Goal: Navigation & Orientation: Find specific page/section

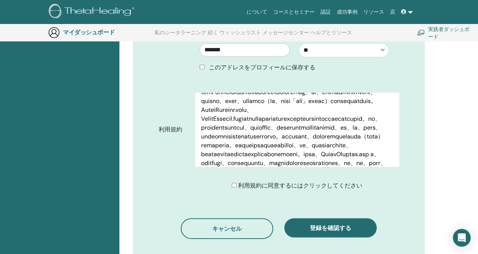
scroll to position [335, 0]
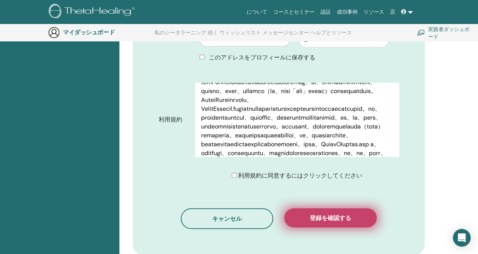
click at [330, 219] on font "登録を確認する" at bounding box center [330, 218] width 41 height 8
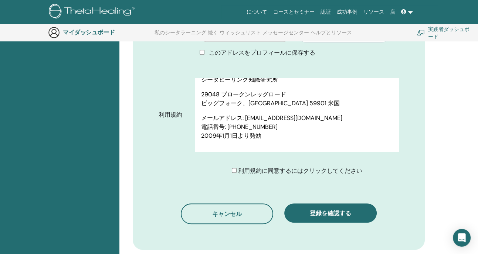
scroll to position [378, 0]
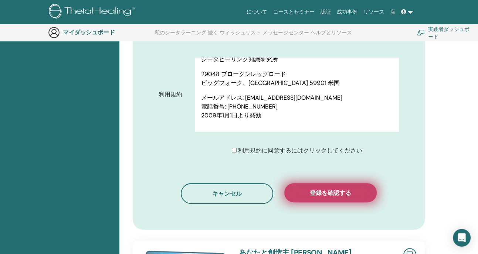
click at [334, 192] on font "登録を確認する" at bounding box center [330, 193] width 41 height 8
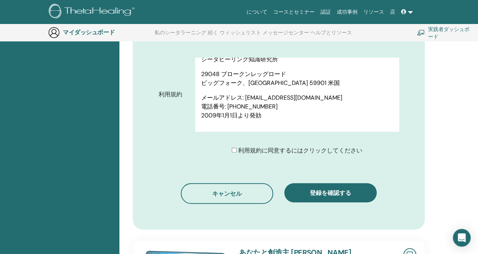
click at [412, 11] on link at bounding box center [407, 12] width 18 height 14
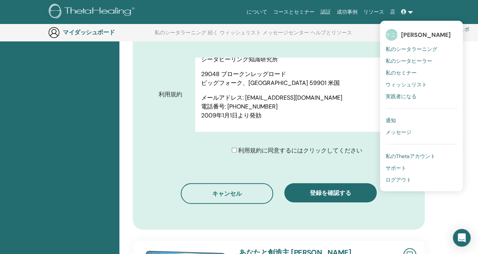
click at [420, 50] on font "私のシータラーニング" at bounding box center [411, 49] width 52 height 7
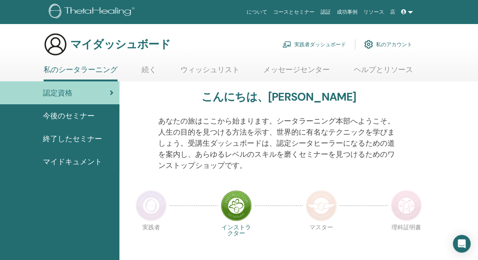
click at [82, 136] on font "終了したセミナー" at bounding box center [72, 139] width 59 height 10
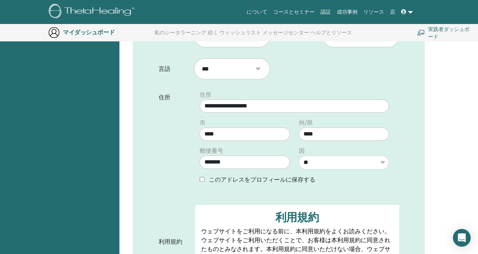
scroll to position [152, 0]
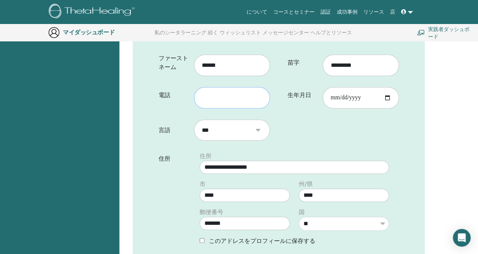
click at [255, 99] on input "text" at bounding box center [232, 97] width 76 height 21
type input "**********"
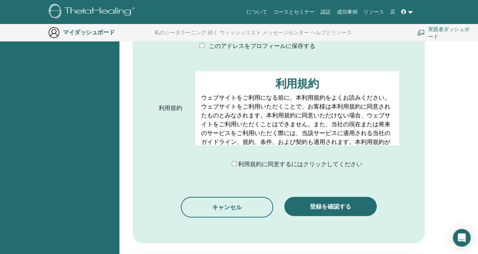
scroll to position [388, 0]
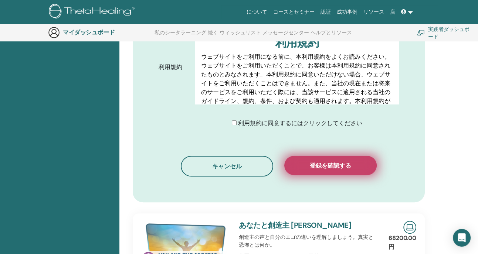
click at [333, 164] on font "登録を確認する" at bounding box center [330, 166] width 41 height 8
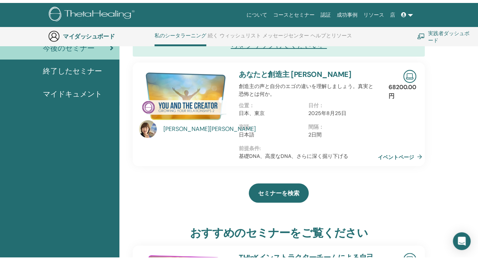
scroll to position [9, 0]
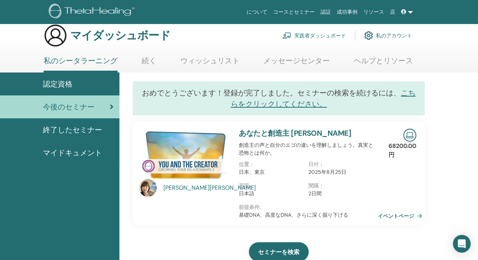
click at [76, 130] on font "終了したセミナー" at bounding box center [72, 130] width 59 height 10
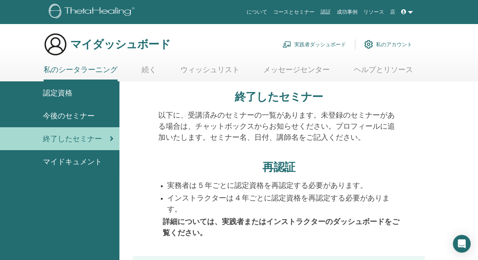
click at [71, 93] on font "認定資格" at bounding box center [58, 93] width 30 height 10
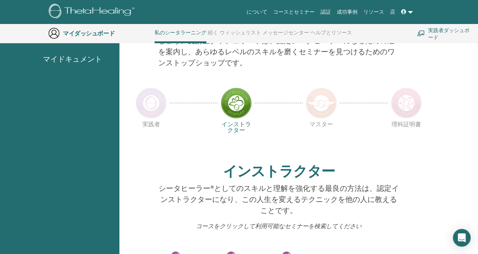
scroll to position [61, 0]
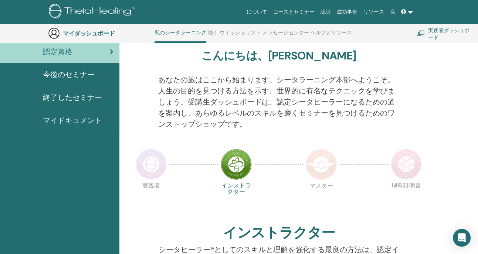
click at [73, 72] on font "今後のセミナー" at bounding box center [69, 75] width 52 height 10
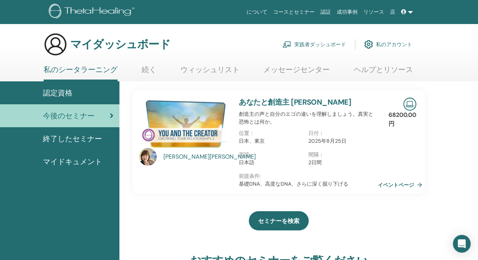
click at [311, 45] on font "実践者ダッシュボード" at bounding box center [320, 44] width 52 height 7
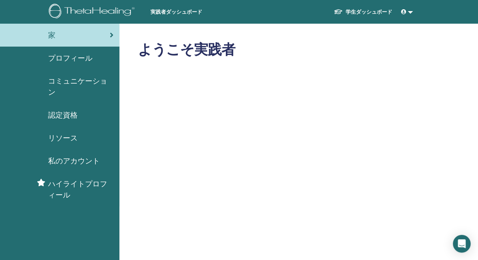
click at [411, 11] on link at bounding box center [407, 12] width 18 height 14
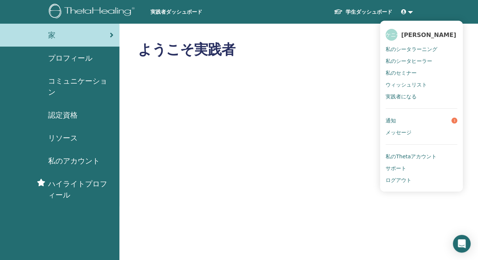
click at [352, 43] on h2 "ようこそ実践者" at bounding box center [274, 49] width 273 height 17
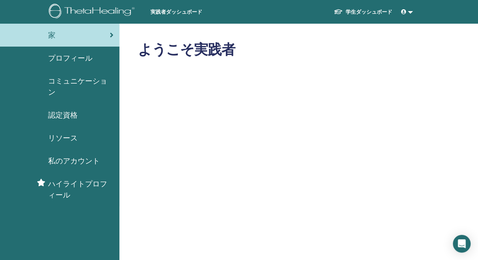
click at [411, 12] on link at bounding box center [407, 12] width 18 height 14
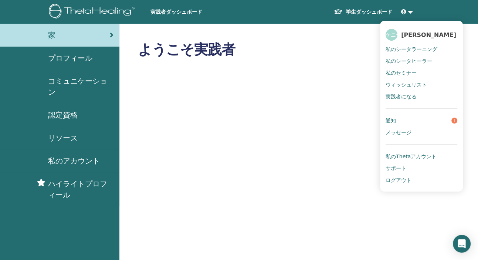
click at [412, 98] on font "実践者になる" at bounding box center [400, 96] width 31 height 6
